Goal: Task Accomplishment & Management: Complete application form

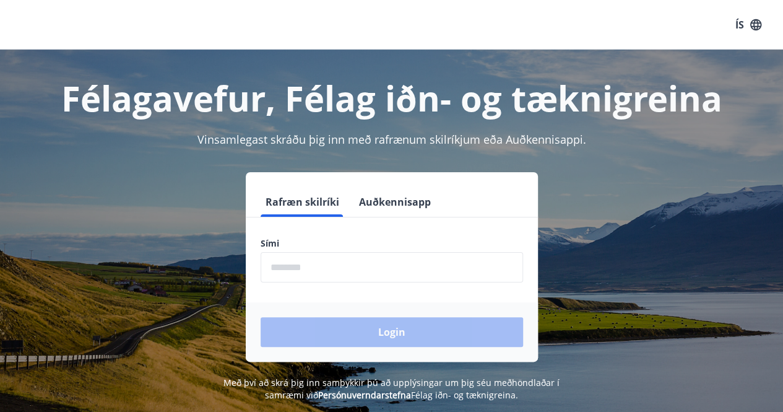
click at [349, 261] on input "phone" at bounding box center [392, 267] width 263 height 30
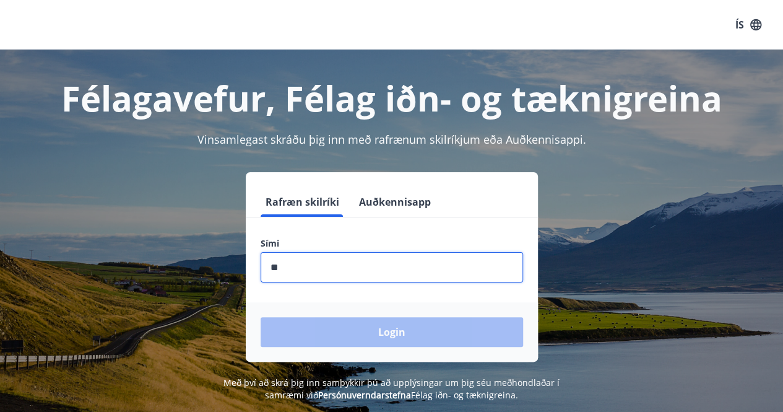
type input "********"
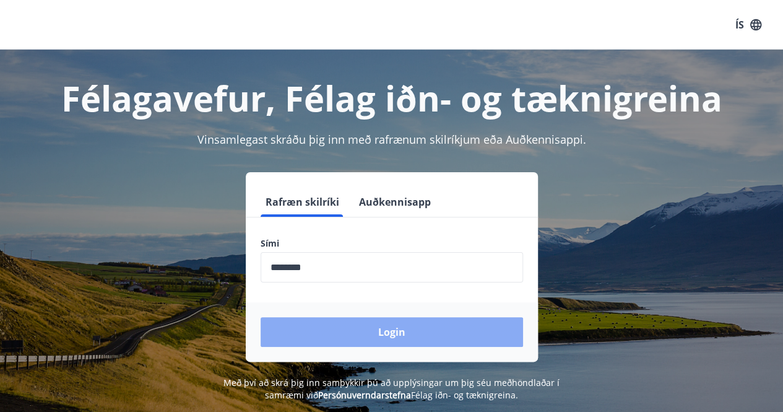
click at [381, 326] on button "Login" at bounding box center [392, 332] width 263 height 30
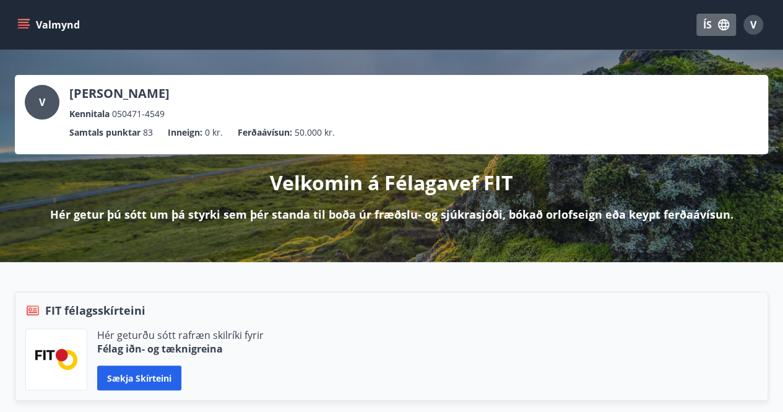
click at [724, 20] on icon "button" at bounding box center [723, 24] width 11 height 11
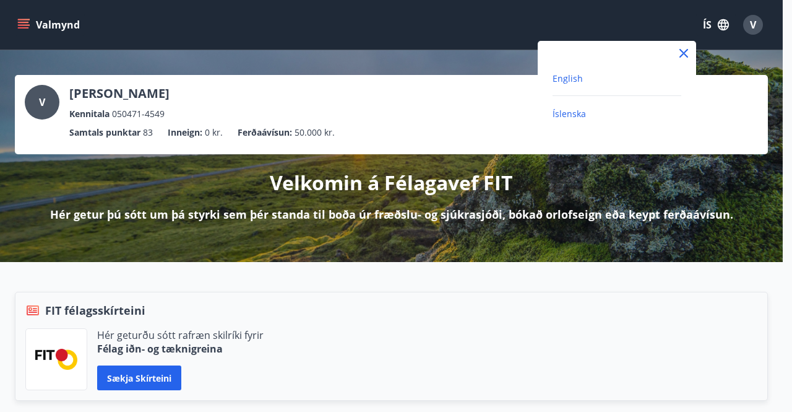
click at [579, 77] on span "English" at bounding box center [568, 78] width 30 height 12
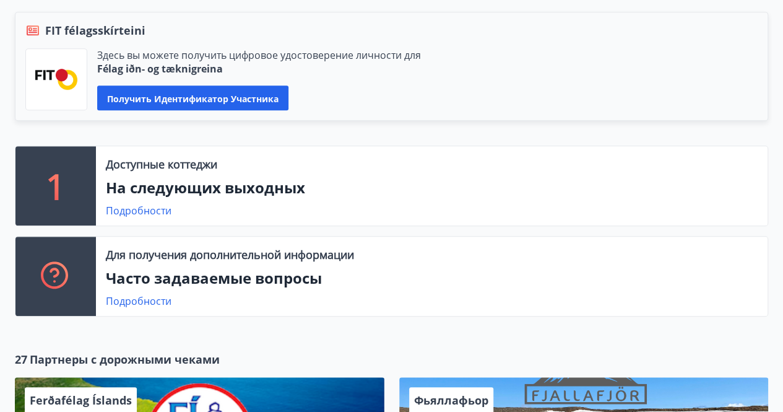
scroll to position [310, 0]
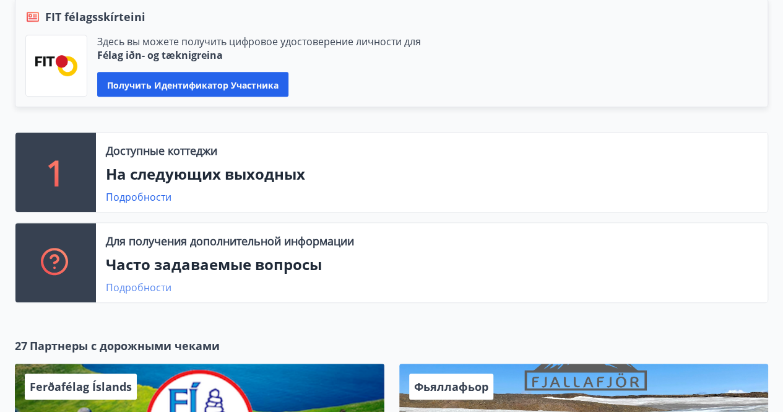
click at [162, 290] on font "Подробности" at bounding box center [139, 287] width 66 height 14
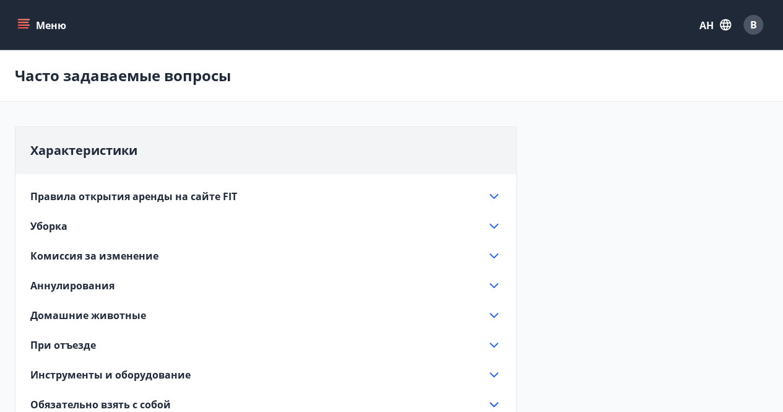
click at [493, 196] on icon at bounding box center [494, 196] width 9 height 5
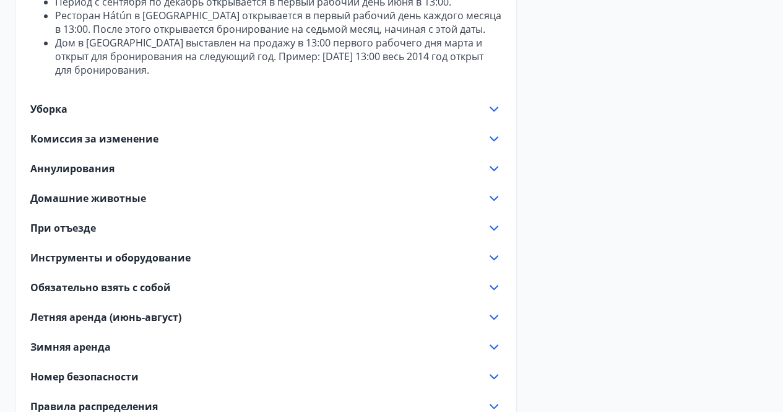
scroll to position [310, 0]
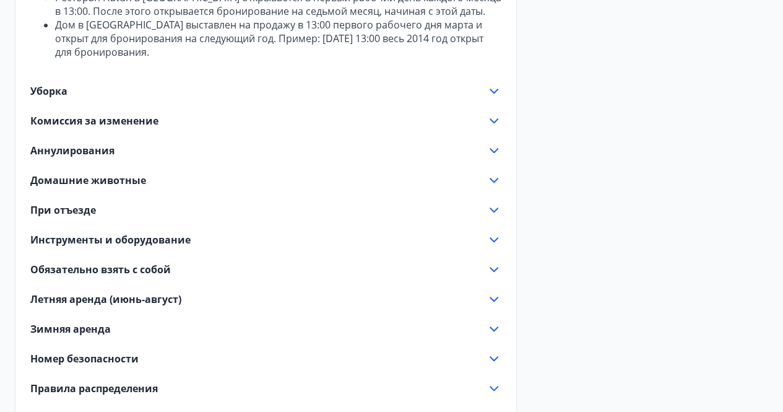
click at [492, 295] on icon at bounding box center [494, 299] width 15 height 15
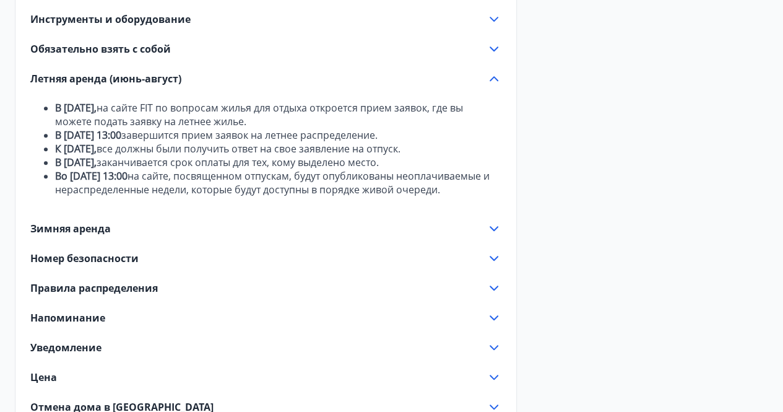
scroll to position [371, 0]
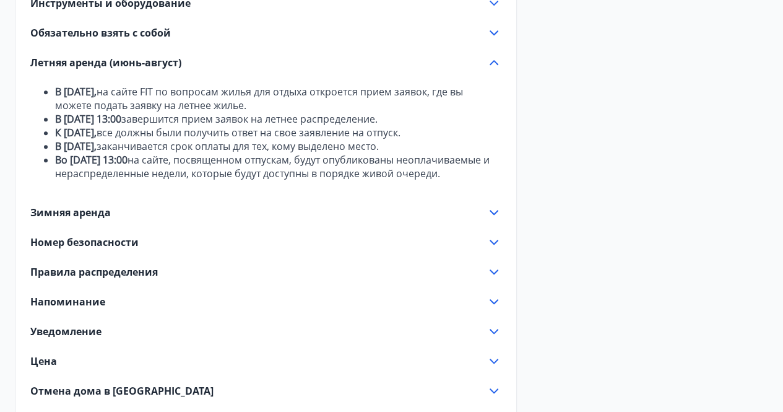
click at [493, 274] on icon at bounding box center [494, 271] width 9 height 5
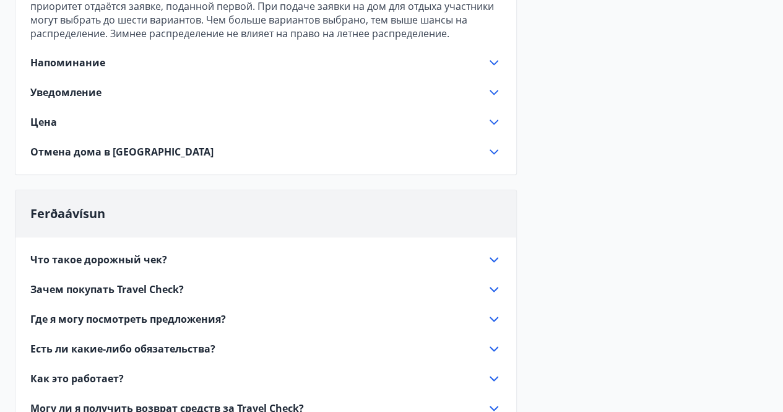
scroll to position [805, 0]
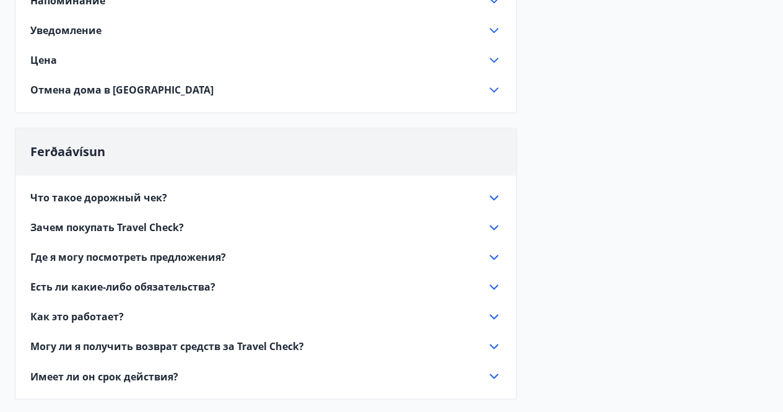
click at [492, 194] on icon at bounding box center [494, 197] width 15 height 15
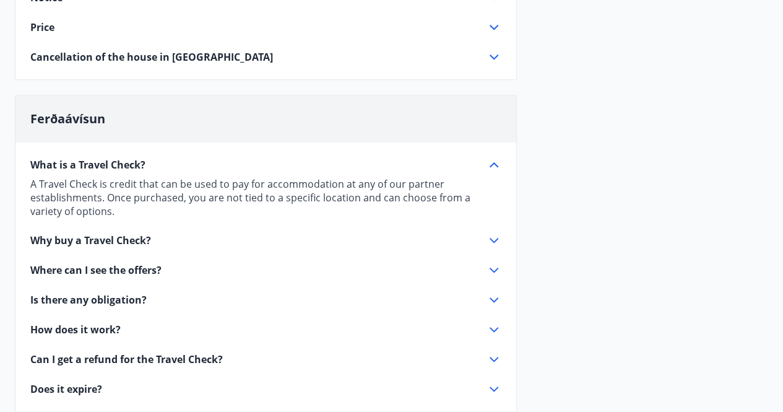
scroll to position [566, 0]
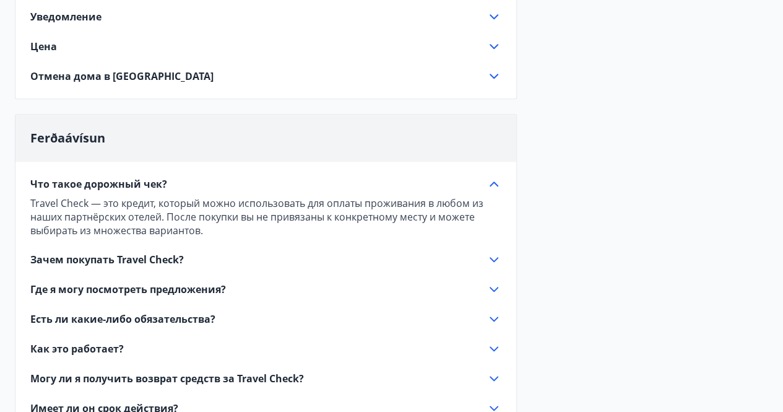
click at [492, 257] on icon at bounding box center [494, 259] width 15 height 15
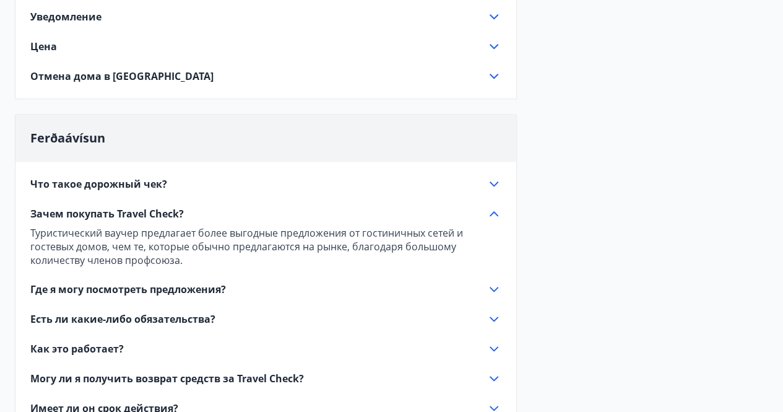
click at [497, 283] on icon at bounding box center [494, 289] width 15 height 15
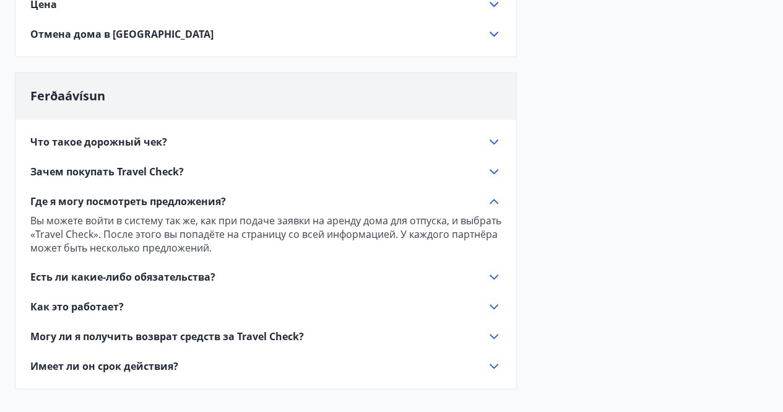
scroll to position [628, 0]
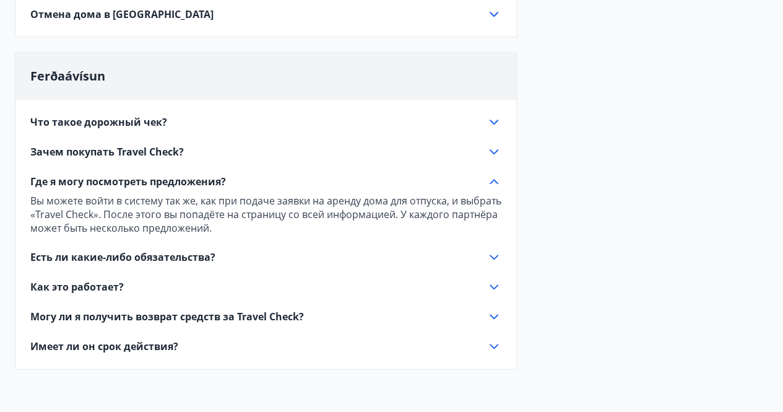
click at [493, 253] on icon at bounding box center [494, 257] width 15 height 15
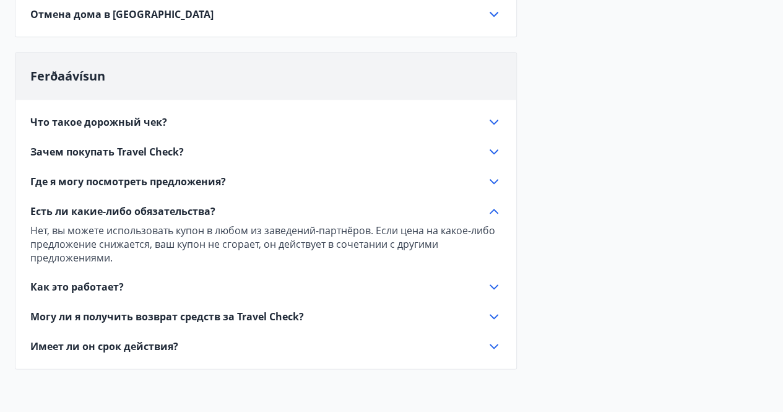
click at [499, 285] on icon at bounding box center [494, 286] width 15 height 15
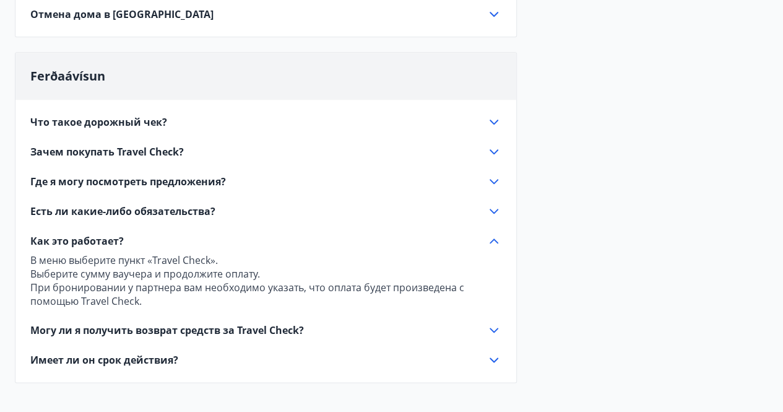
click at [493, 326] on icon at bounding box center [494, 330] width 15 height 15
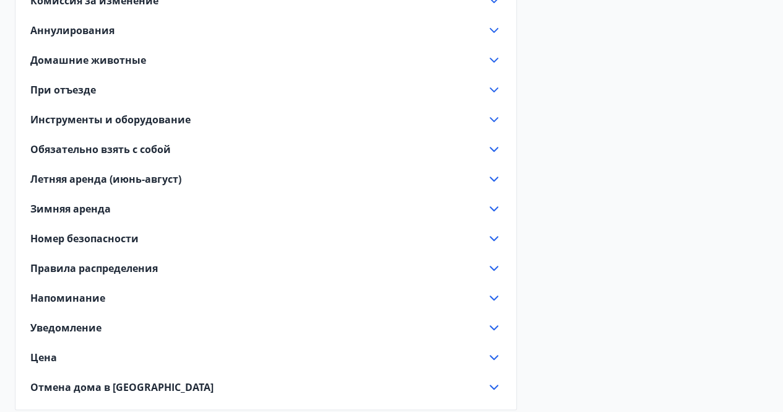
scroll to position [0, 0]
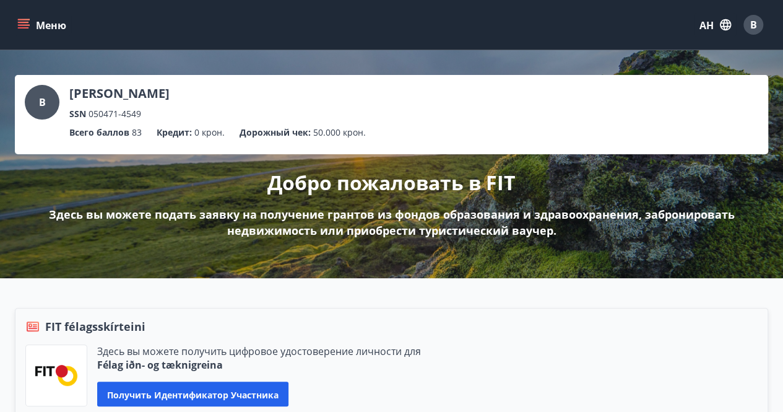
click at [358, 223] on font "Здесь вы можете подать заявку на получение грантов из фондов образования и здра…" at bounding box center [392, 222] width 686 height 31
click at [393, 220] on font "Здесь вы можете подать заявку на получение грантов из фондов образования и здра…" at bounding box center [392, 222] width 686 height 31
click at [28, 23] on icon "меню" at bounding box center [23, 22] width 11 height 1
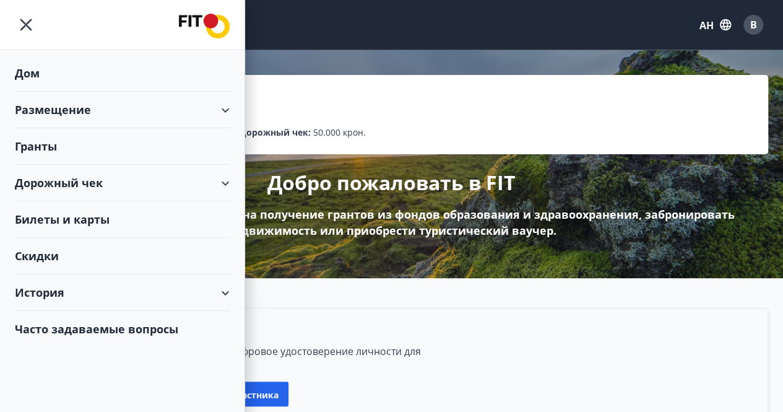
click at [58, 215] on font "Билеты и карты" at bounding box center [62, 219] width 95 height 15
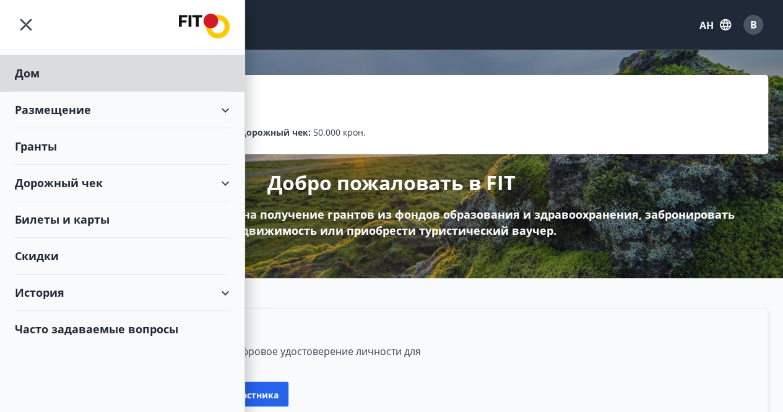
click at [73, 145] on div "Гранты" at bounding box center [122, 146] width 215 height 37
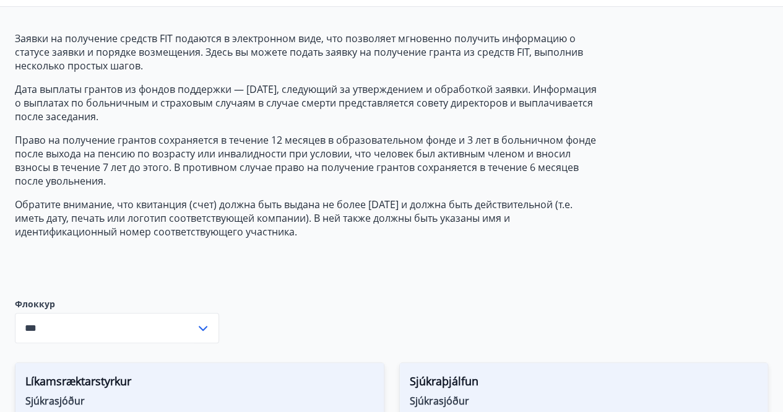
scroll to position [124, 0]
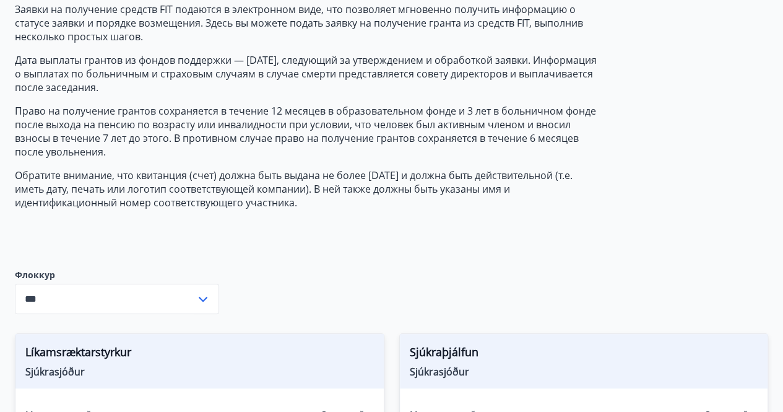
click at [203, 296] on icon at bounding box center [203, 299] width 15 height 15
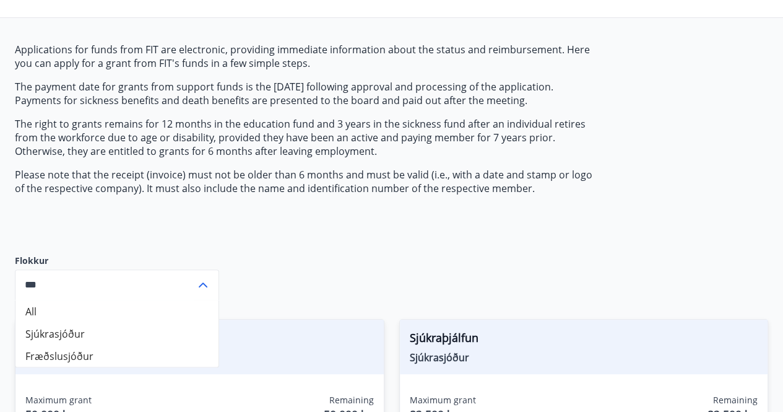
scroll to position [0, 0]
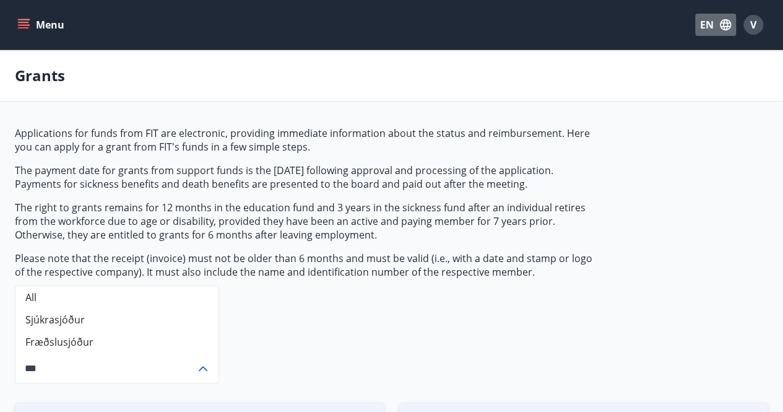
click at [724, 25] on icon "button" at bounding box center [725, 24] width 11 height 11
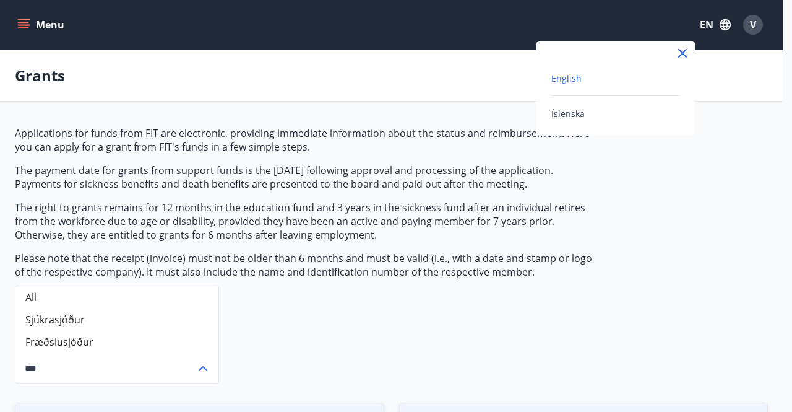
click at [598, 117] on div "Íslenska" at bounding box center [616, 113] width 129 height 15
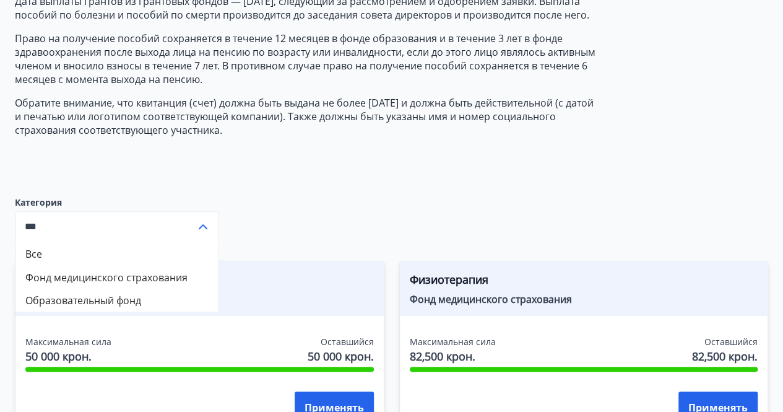
scroll to position [186, 0]
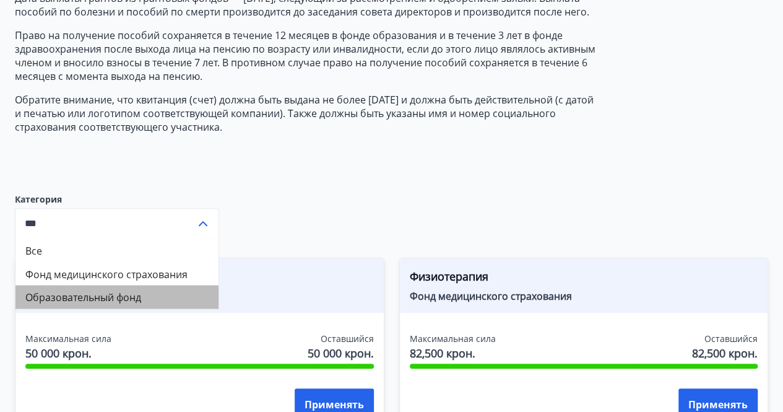
click at [152, 298] on li "Образовательный фонд" at bounding box center [116, 297] width 203 height 24
type input "**********"
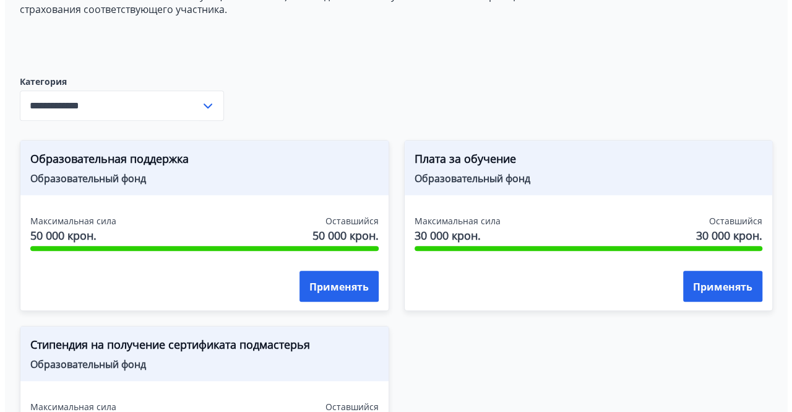
scroll to position [310, 0]
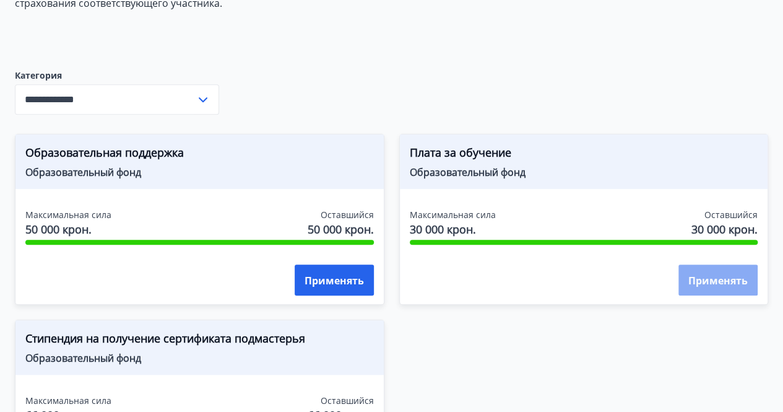
click at [685, 277] on button "Применять" at bounding box center [718, 279] width 79 height 31
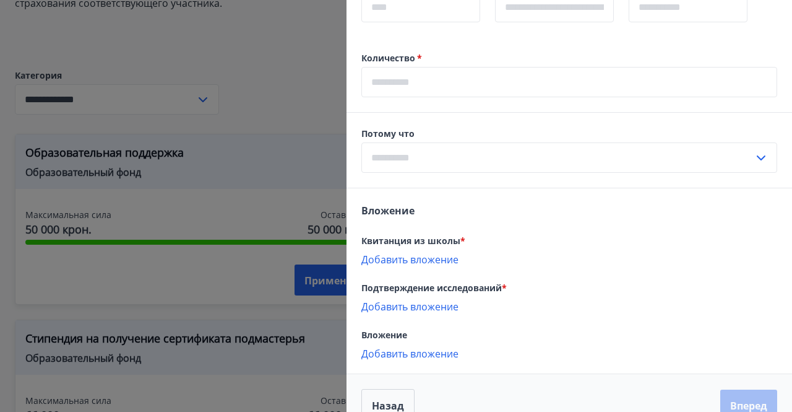
scroll to position [535, 0]
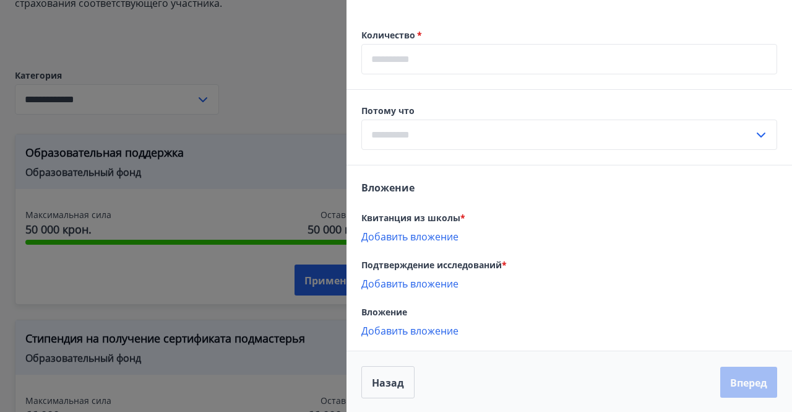
click at [754, 132] on icon at bounding box center [761, 135] width 15 height 15
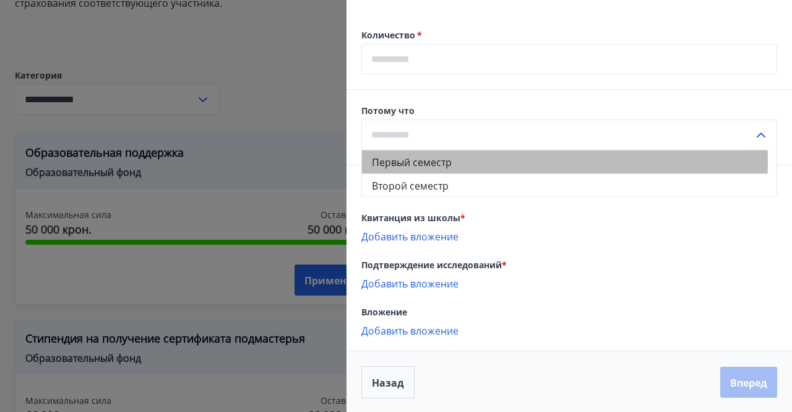
click at [495, 162] on li "Первый семестр" at bounding box center [569, 162] width 415 height 24
type input "*********"
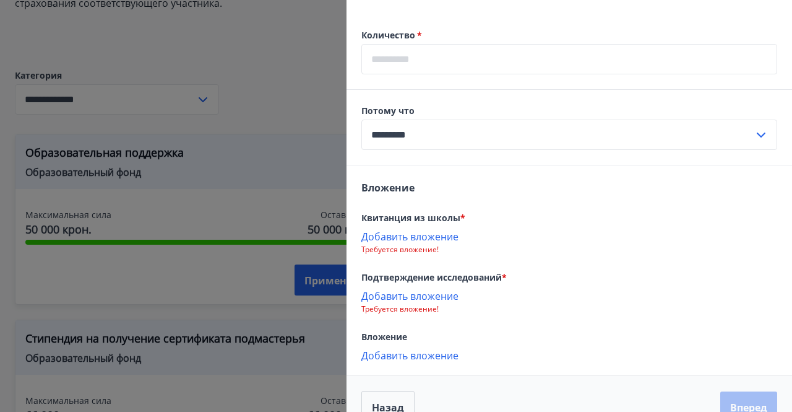
click at [414, 236] on font "Добавить вложение" at bounding box center [410, 237] width 97 height 14
click at [390, 240] on font "Квитанция.pdf" at bounding box center [402, 242] width 70 height 14
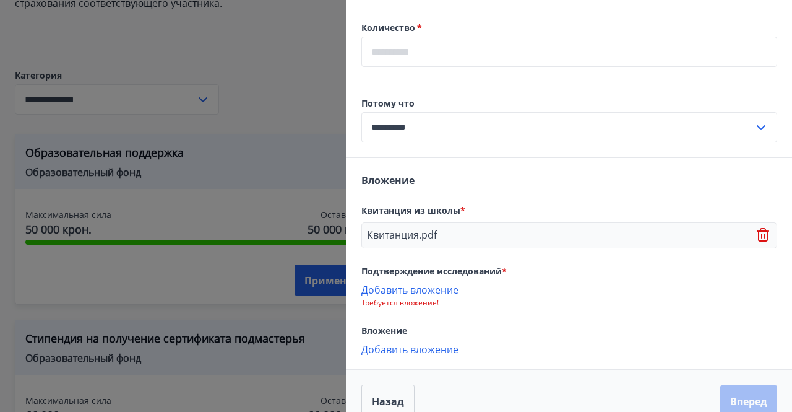
scroll to position [561, 0]
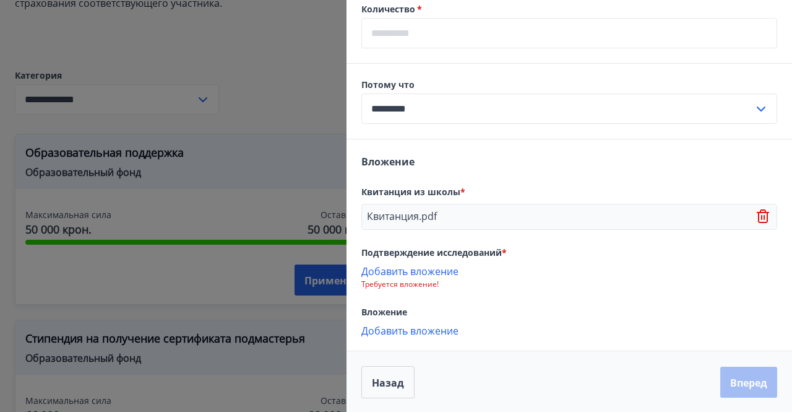
click at [417, 215] on font "Квитанция.pdf" at bounding box center [402, 216] width 70 height 14
click at [399, 269] on font "Добавить вложение" at bounding box center [410, 271] width 97 height 14
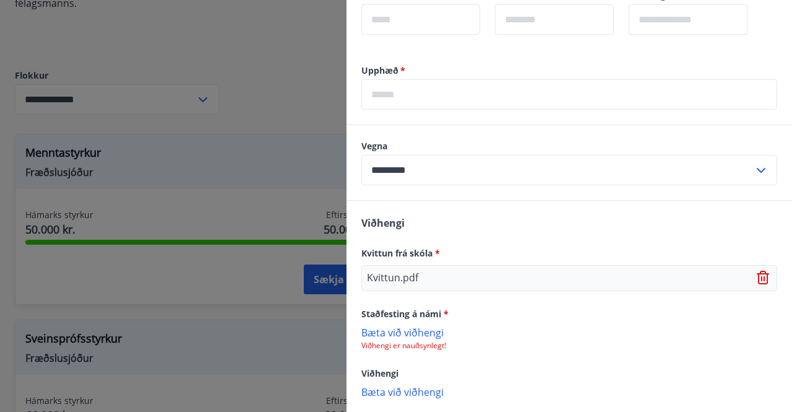
scroll to position [516, 0]
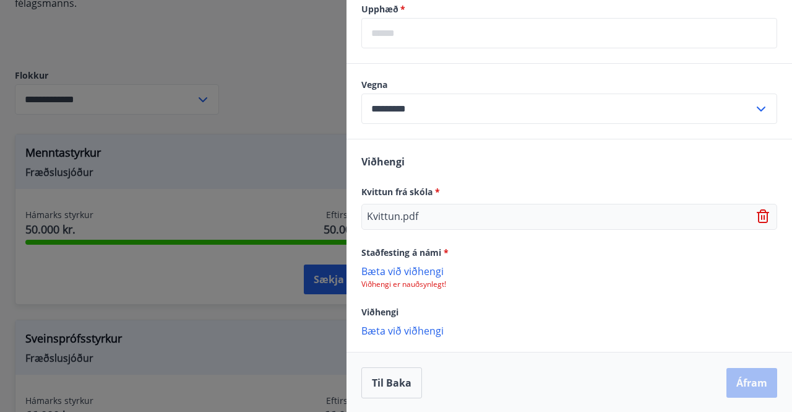
click at [426, 266] on p "Bæta við viðhengi" at bounding box center [570, 270] width 416 height 12
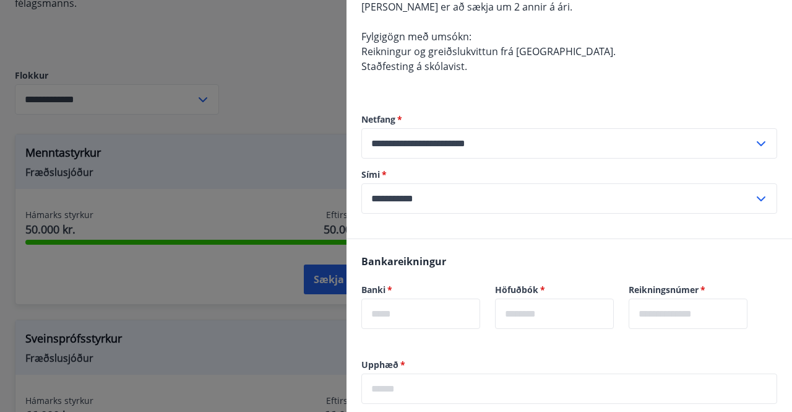
scroll to position [207, 0]
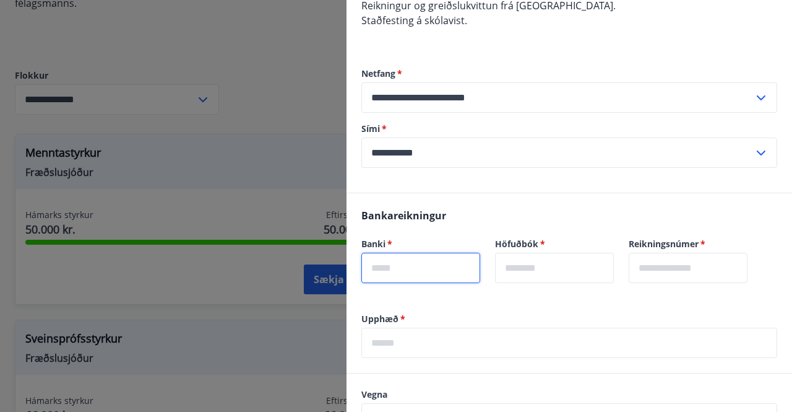
click at [427, 272] on input "text" at bounding box center [421, 268] width 119 height 30
type input "****"
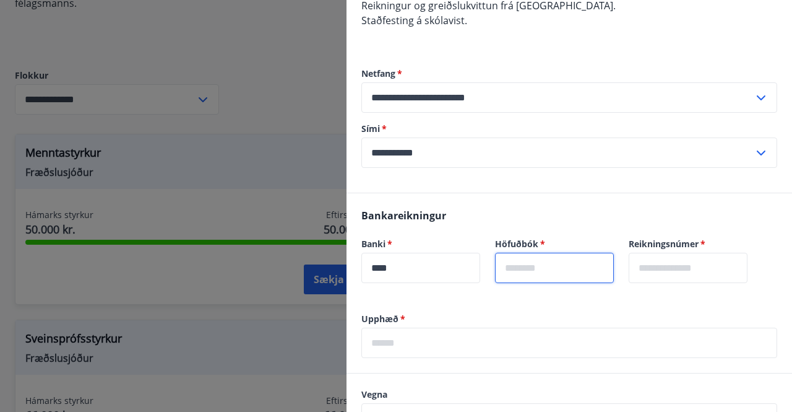
click at [515, 269] on input "text" at bounding box center [554, 268] width 119 height 30
type input "**"
click at [656, 267] on input "text" at bounding box center [688, 268] width 119 height 30
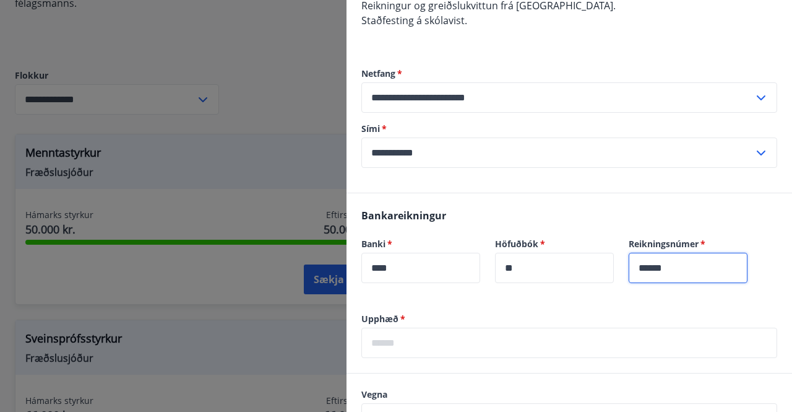
type input "******"
click at [715, 319] on label "Upphæð   *" at bounding box center [570, 319] width 416 height 12
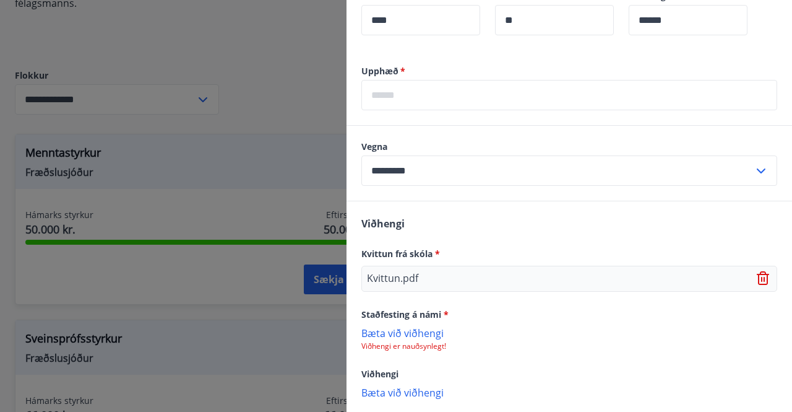
scroll to position [516, 0]
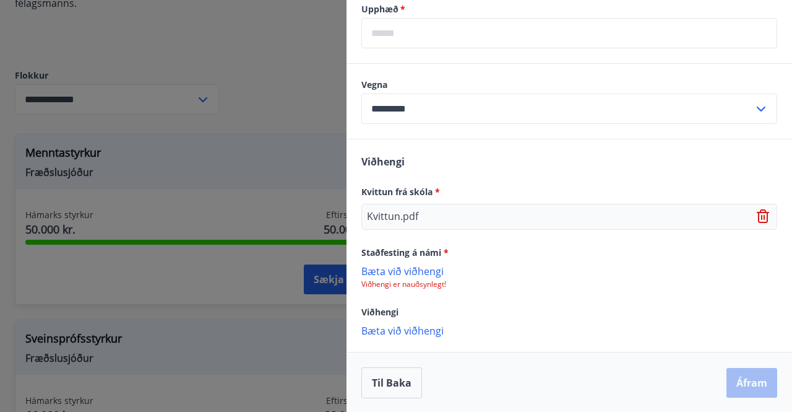
click at [433, 268] on p "Bæta við viðhengi" at bounding box center [570, 270] width 416 height 12
click at [408, 272] on p "Bæta við viðhengi" at bounding box center [570, 270] width 416 height 12
click at [459, 333] on p "Bæta við viðhengi" at bounding box center [570, 330] width 416 height 12
click at [726, 380] on div "Til baka Áfram" at bounding box center [570, 383] width 416 height 31
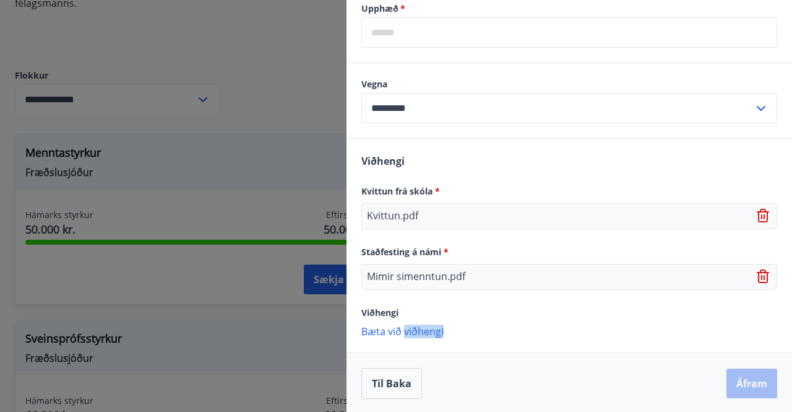
click at [726, 380] on div "Til baka Áfram" at bounding box center [570, 383] width 416 height 31
click at [400, 331] on p "Bæta við viðhengi" at bounding box center [570, 330] width 416 height 12
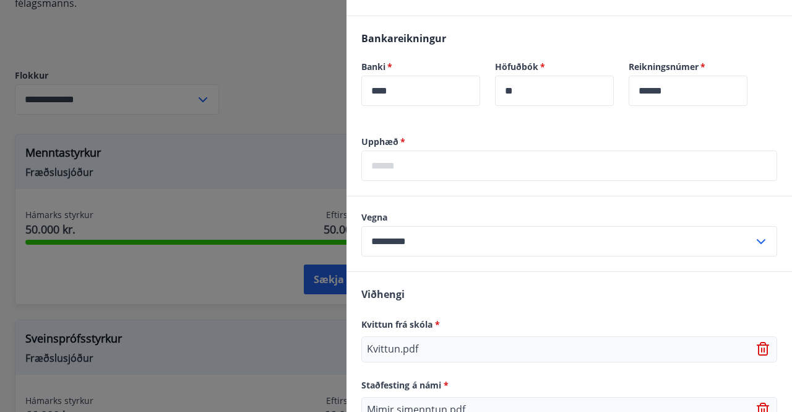
scroll to position [357, 0]
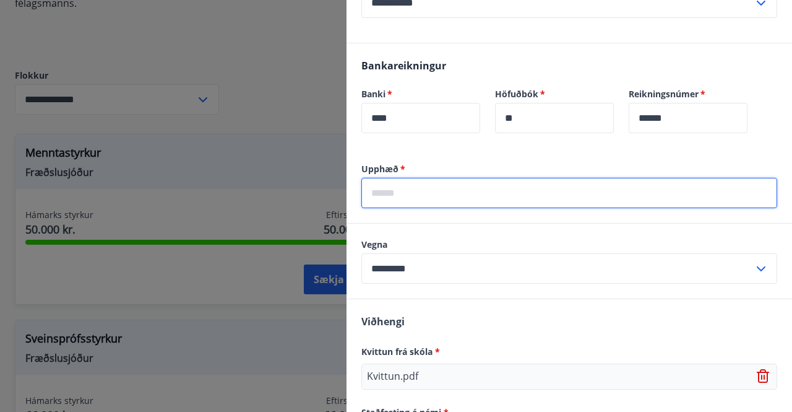
click at [433, 194] on input "text" at bounding box center [570, 193] width 416 height 30
type input "*****"
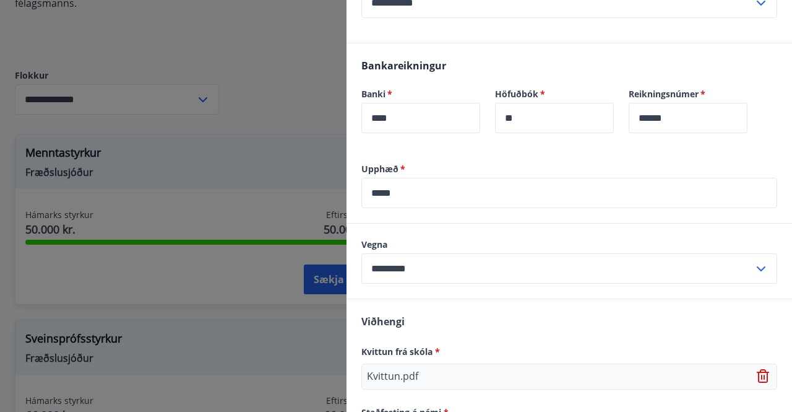
click at [565, 153] on div "Bankareikningur Banki   * **** ​ Höfuðbók   * ** ​ Reikningsnúmer   * ****** ​" at bounding box center [570, 102] width 446 height 119
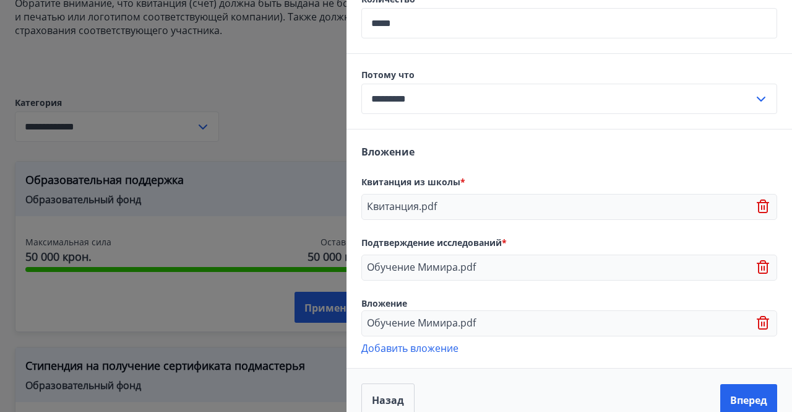
scroll to position [587, 0]
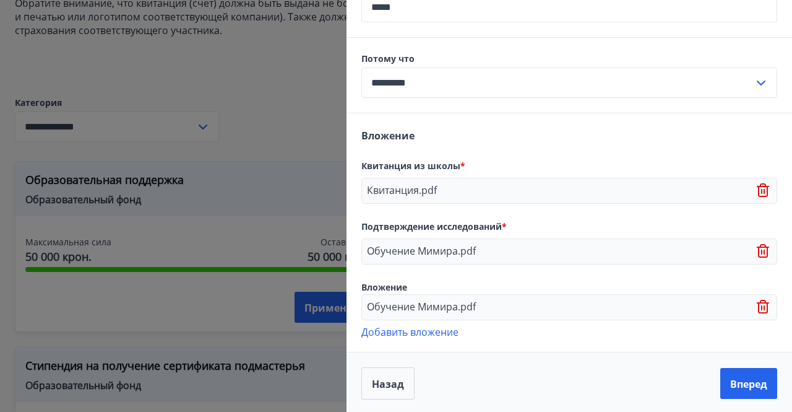
click at [757, 306] on icon at bounding box center [764, 307] width 15 height 15
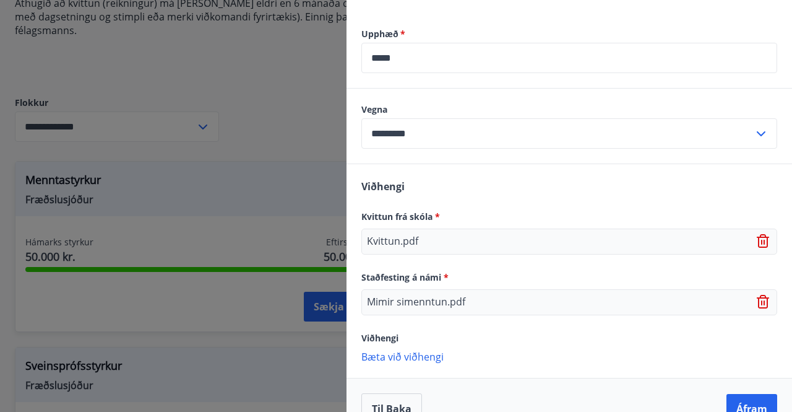
scroll to position [517, 0]
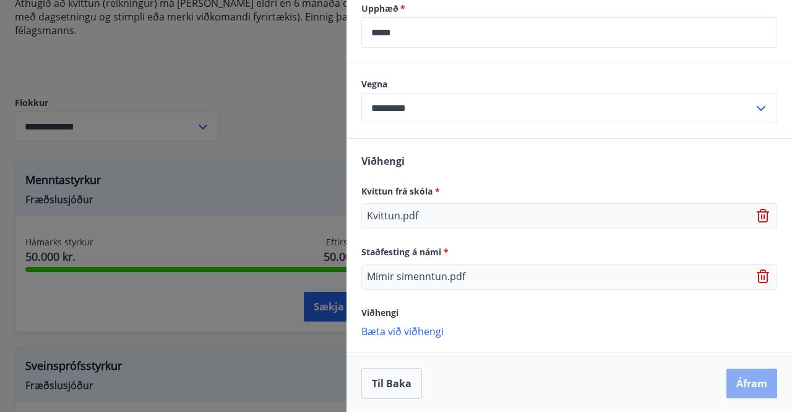
click at [752, 384] on button "Áfram" at bounding box center [752, 383] width 51 height 30
click at [739, 382] on button "Áfram" at bounding box center [752, 383] width 51 height 30
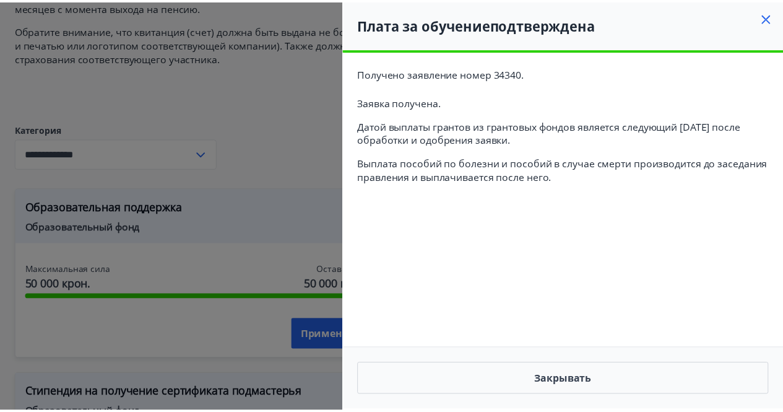
scroll to position [282, 0]
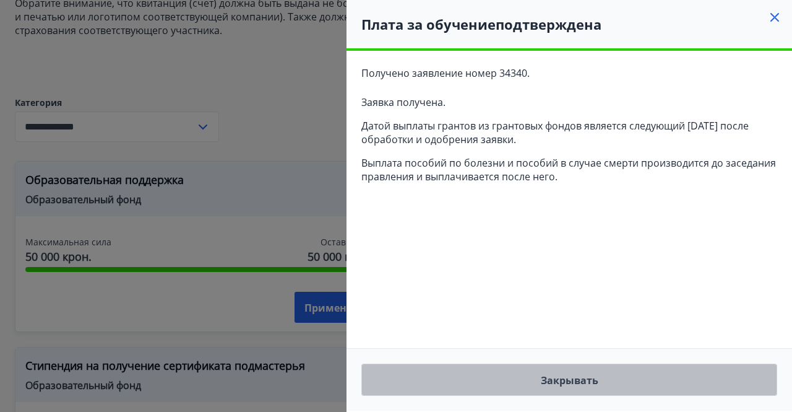
click at [560, 382] on font "Закрывать" at bounding box center [570, 380] width 58 height 14
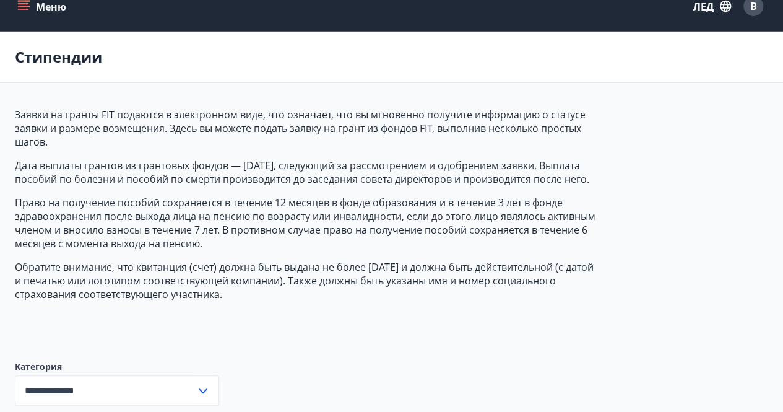
scroll to position [0, 0]
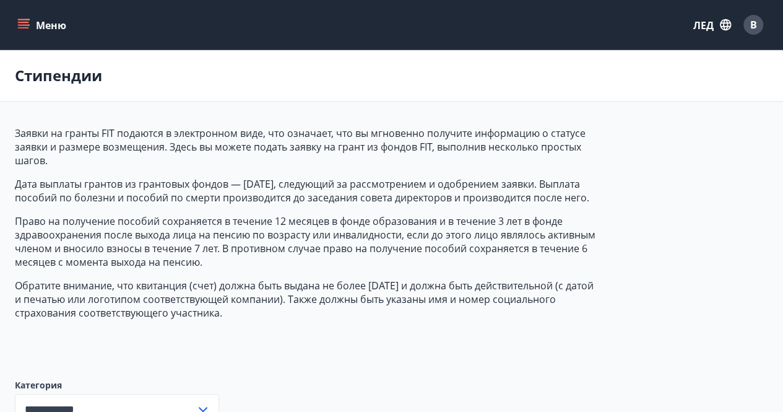
click at [22, 24] on icon "меню" at bounding box center [23, 25] width 12 height 12
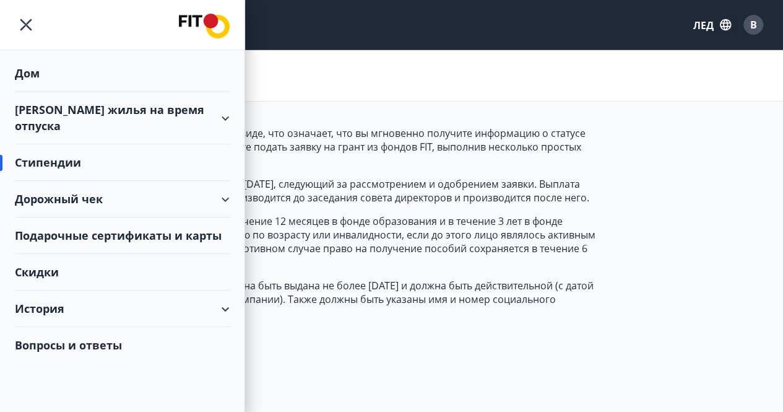
click at [33, 70] on font "Дом" at bounding box center [27, 73] width 25 height 15
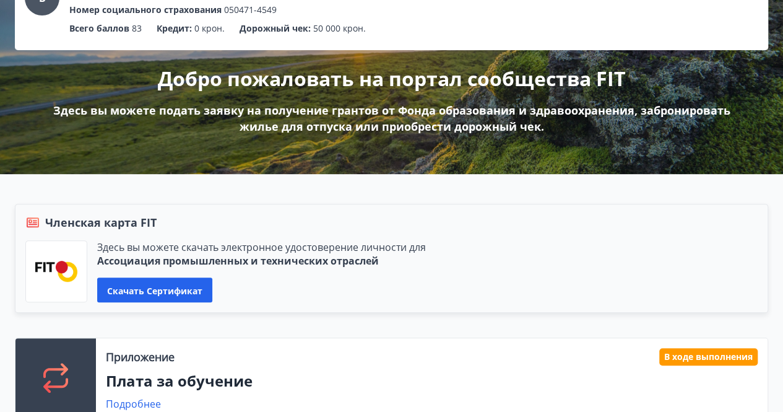
scroll to position [124, 0]
